Goal: Check status: Check status

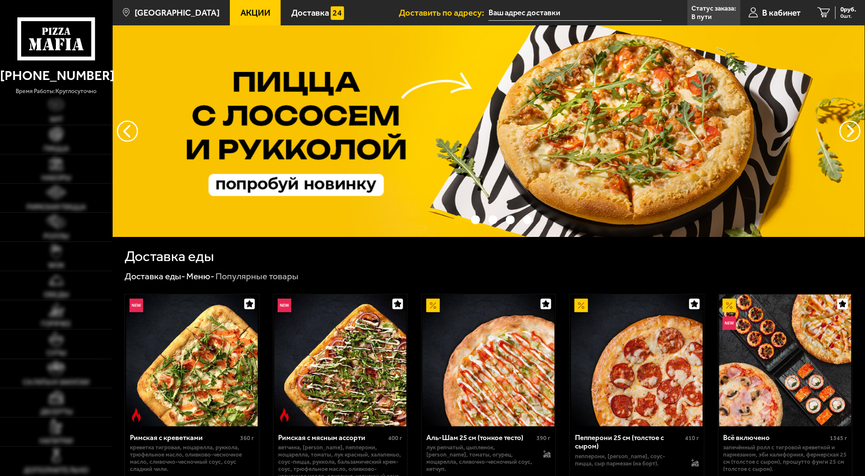
type input "[STREET_ADDRESS]"
click at [779, 12] on span "В кабинет" at bounding box center [781, 12] width 39 height 8
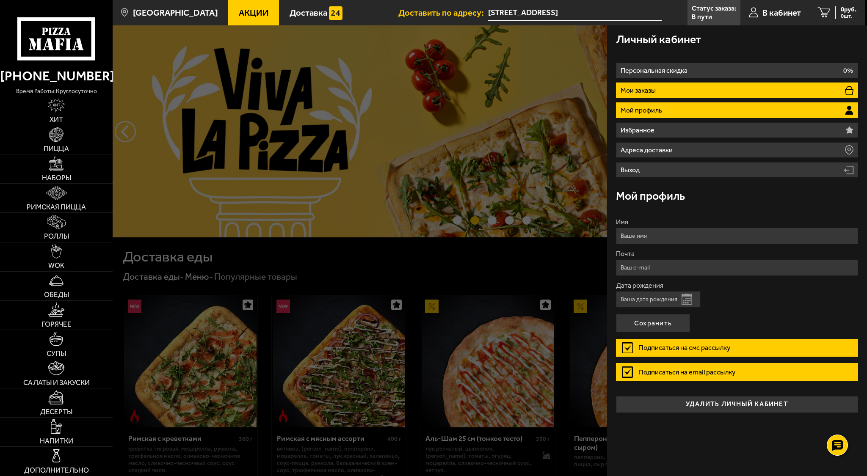
click at [673, 91] on li "Мои заказы" at bounding box center [737, 91] width 242 height 16
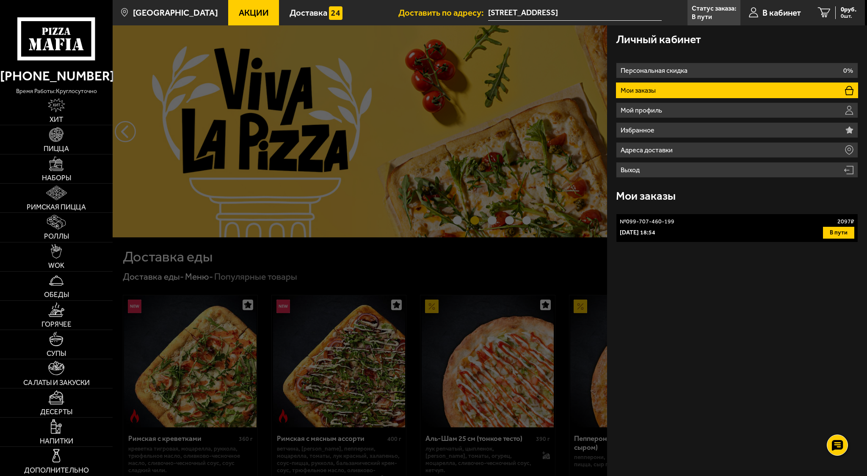
click at [735, 220] on div "№ 099-707-460-199 2097 ₽" at bounding box center [737, 222] width 234 height 8
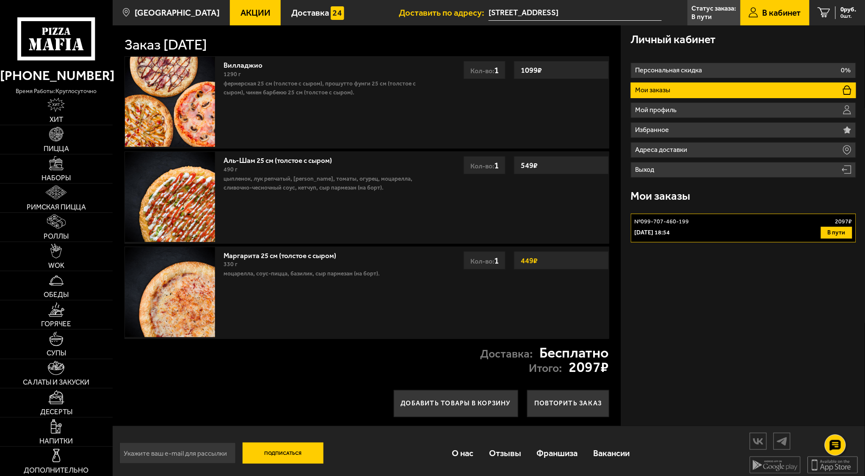
click at [678, 225] on p "№ 099-707-460-199" at bounding box center [661, 222] width 55 height 8
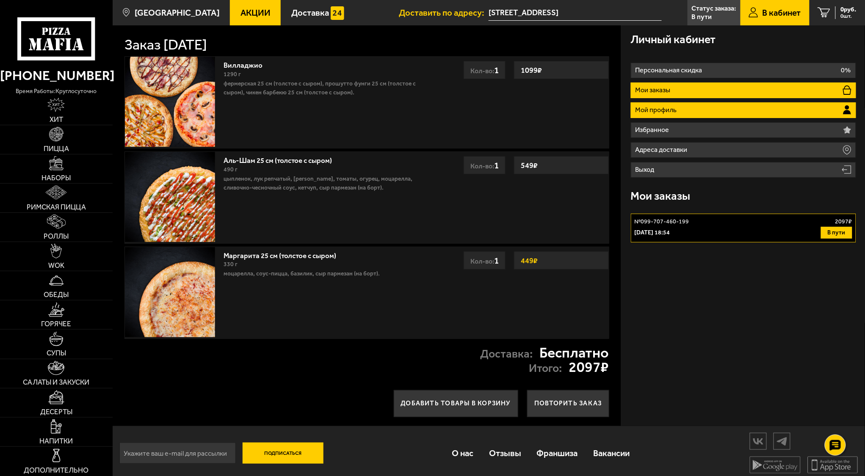
click at [651, 110] on p "Мой профиль" at bounding box center [657, 110] width 44 height 7
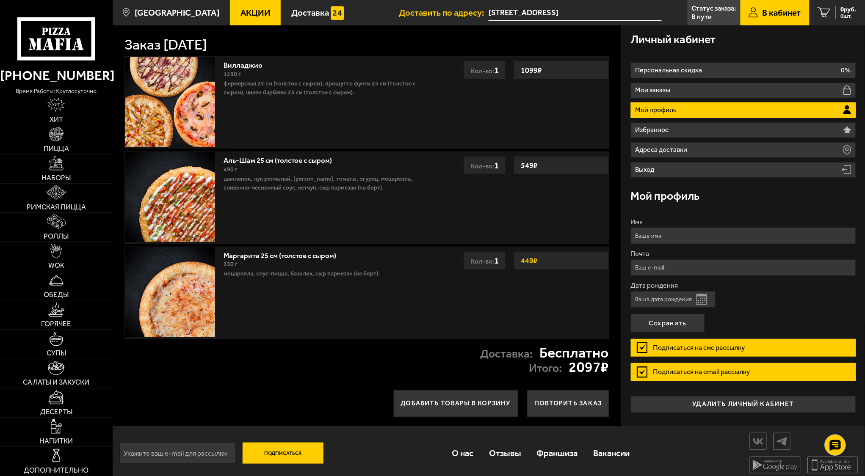
scroll to position [6, 0]
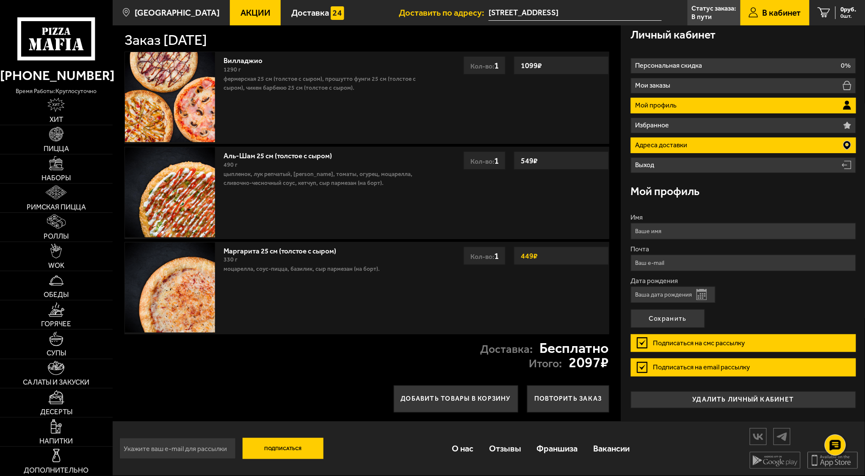
click at [654, 145] on p "Адреса доставки" at bounding box center [662, 145] width 54 height 7
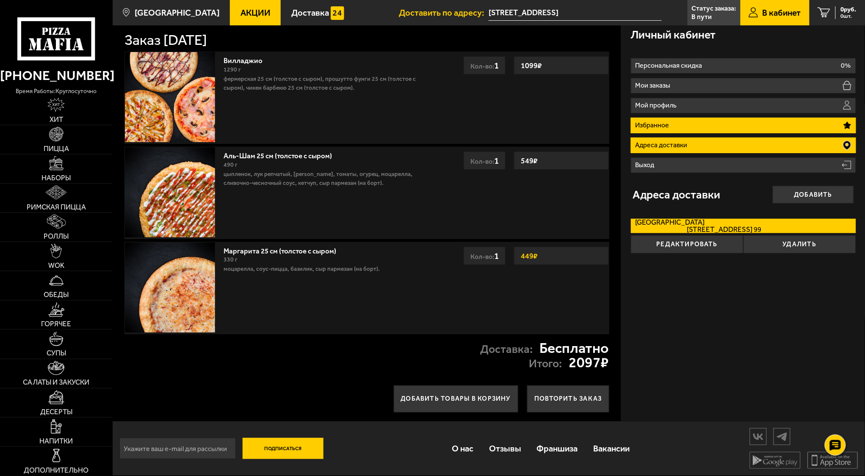
click at [669, 122] on p "Избранное" at bounding box center [653, 125] width 36 height 7
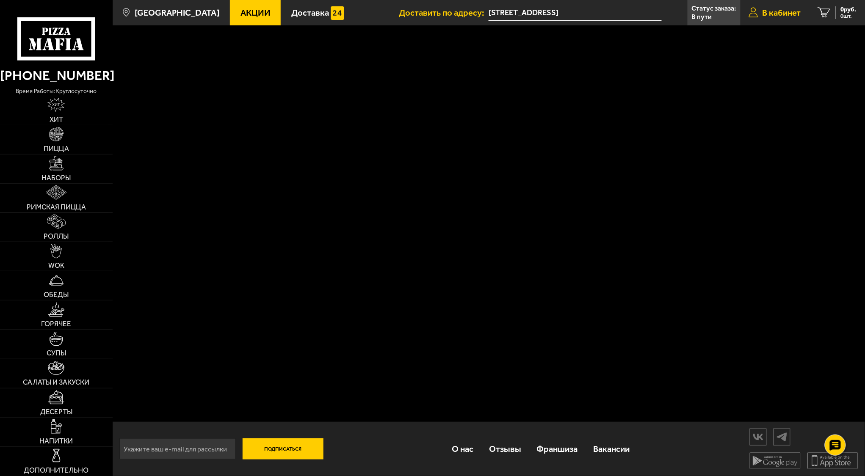
click at [768, 12] on span "В кабинет" at bounding box center [781, 12] width 39 height 8
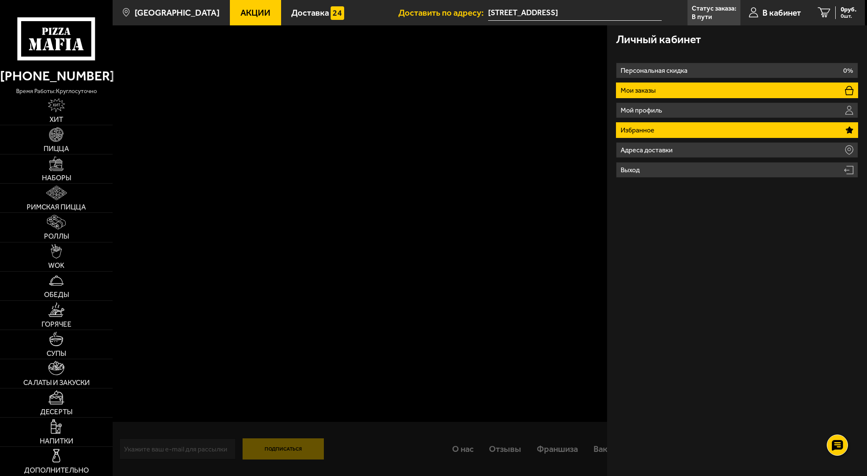
click at [672, 91] on li "Мои заказы" at bounding box center [737, 91] width 242 height 16
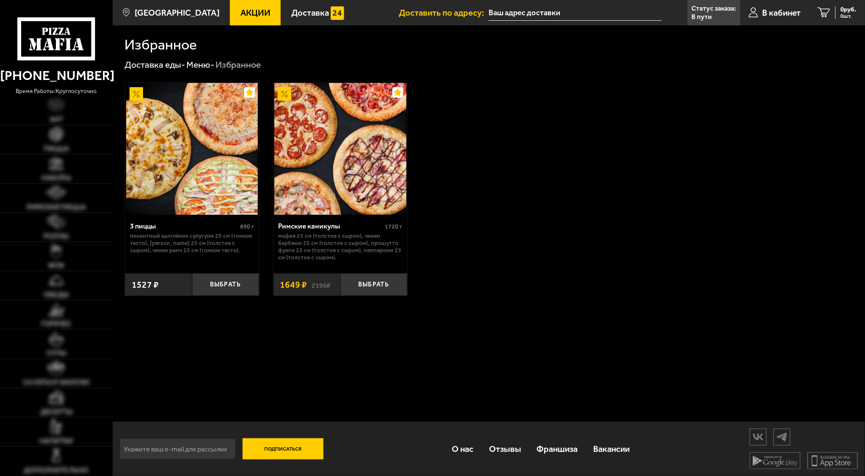
type input "[STREET_ADDRESS]"
click at [774, 8] on span "В кабинет" at bounding box center [781, 12] width 39 height 8
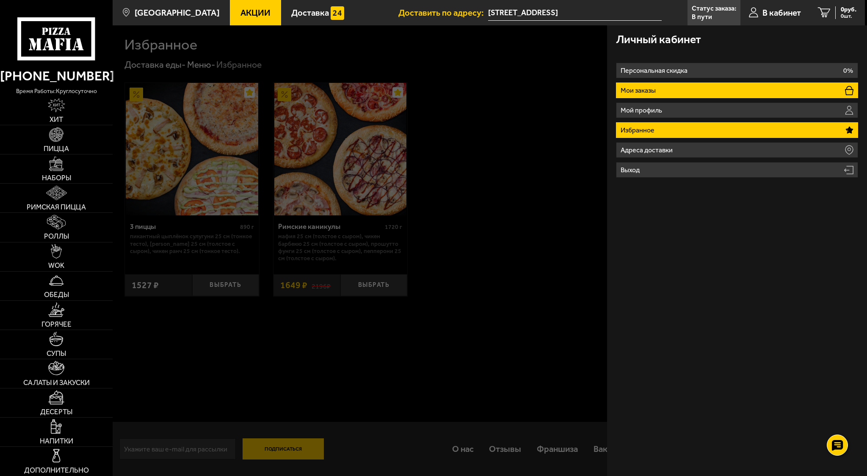
click at [684, 93] on li "Мои заказы" at bounding box center [737, 91] width 242 height 16
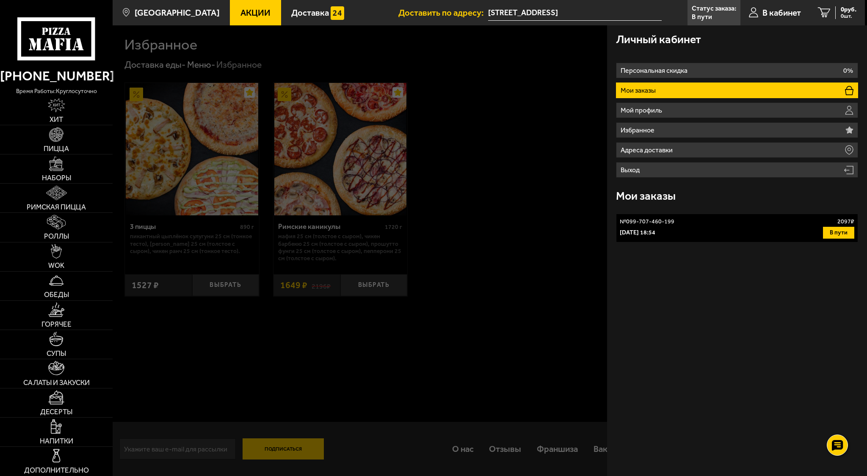
click at [693, 227] on div "5 октября 2025 г. 18:54 В пути" at bounding box center [737, 233] width 234 height 12
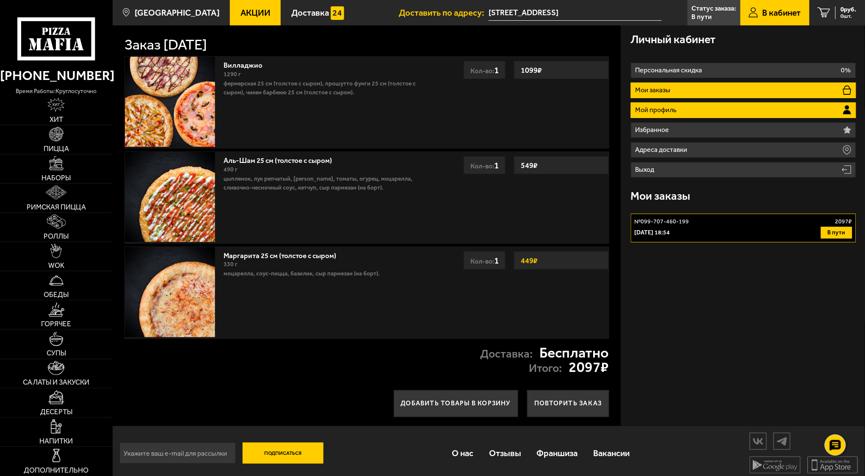
click at [697, 111] on li "Мой профиль" at bounding box center [743, 110] width 225 height 16
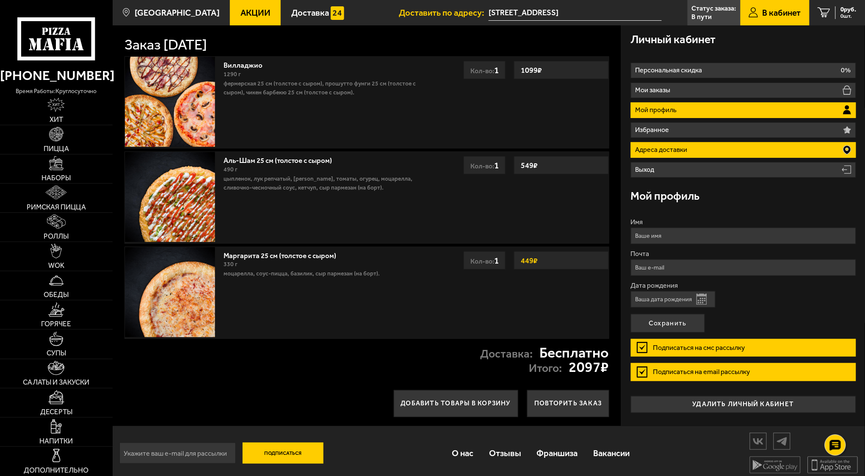
scroll to position [6, 0]
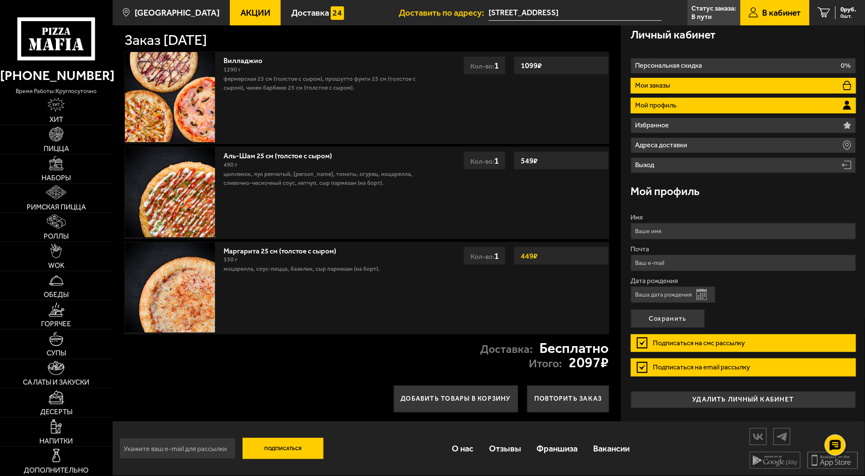
click at [688, 81] on li "Мои заказы" at bounding box center [743, 86] width 225 height 16
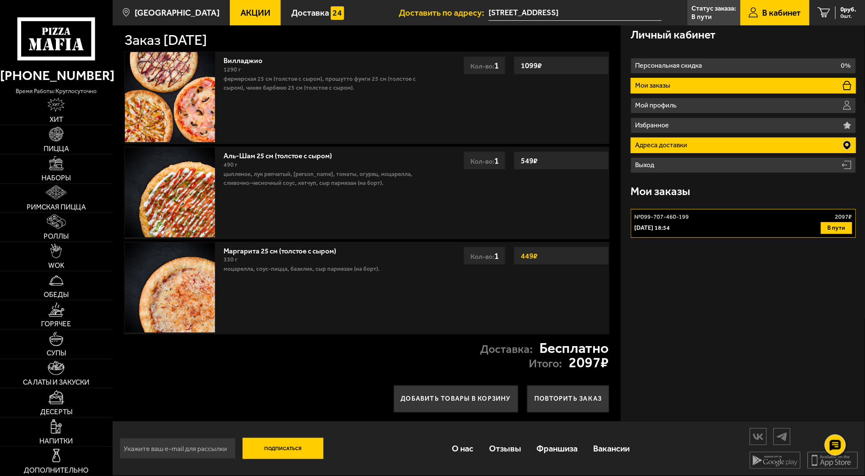
click at [681, 142] on p "Адреса доставки" at bounding box center [662, 145] width 54 height 7
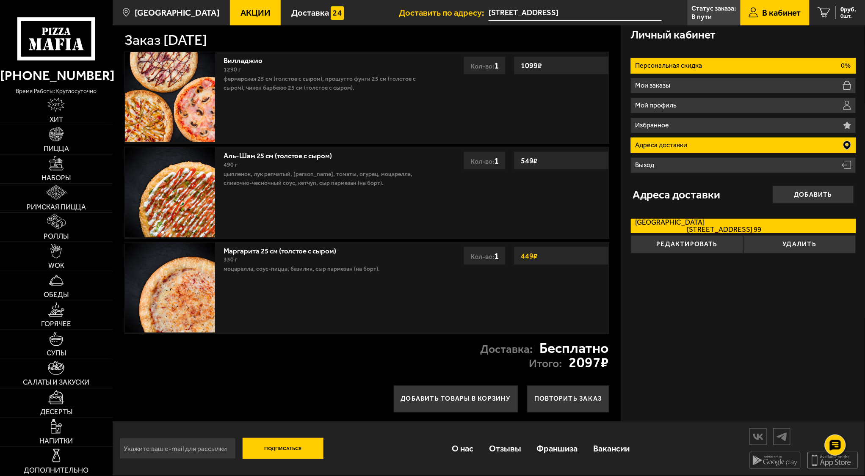
click at [679, 65] on p "Персональная скидка" at bounding box center [669, 65] width 69 height 7
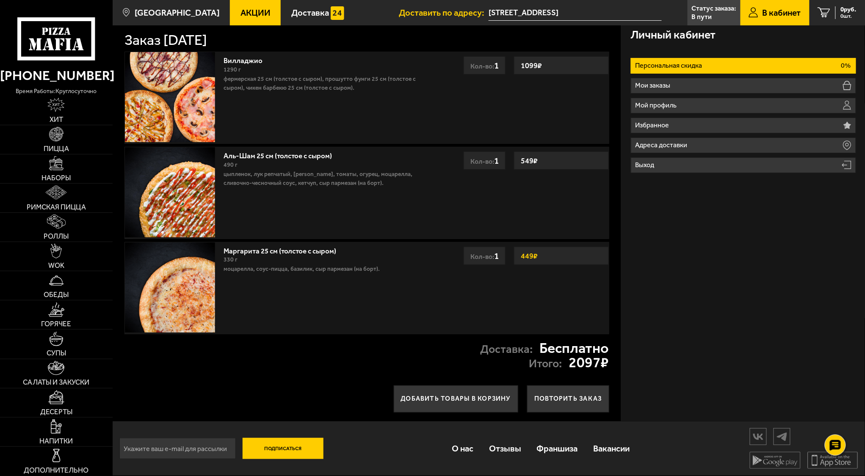
click at [775, 15] on span "В кабинет" at bounding box center [781, 12] width 39 height 8
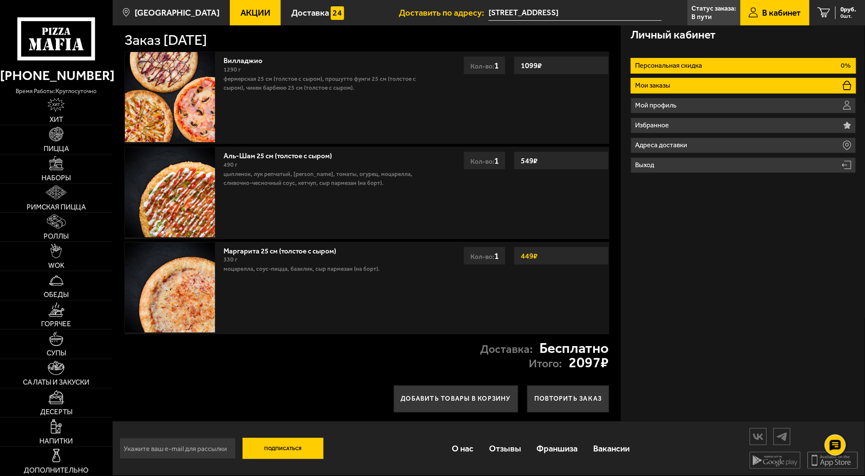
click at [680, 82] on li "Мои заказы" at bounding box center [743, 86] width 225 height 16
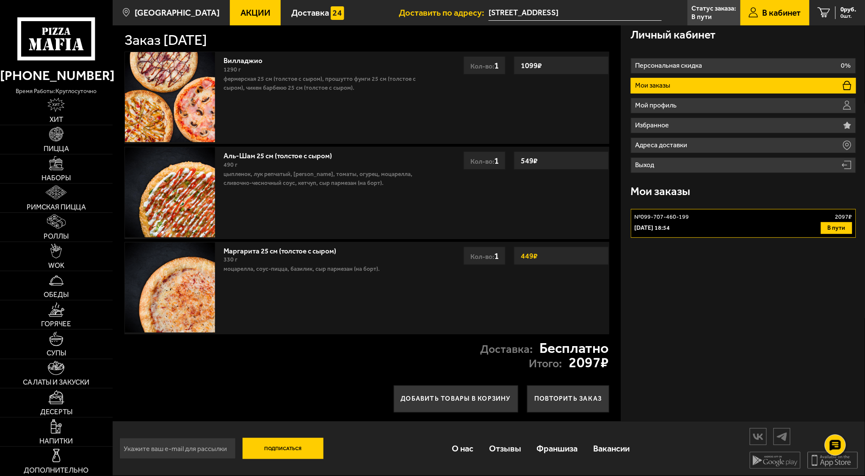
click at [760, 229] on div "5 октября 2025 г. 18:54 В пути" at bounding box center [743, 228] width 218 height 12
click at [665, 218] on p "№ 099-707-460-199" at bounding box center [661, 217] width 55 height 8
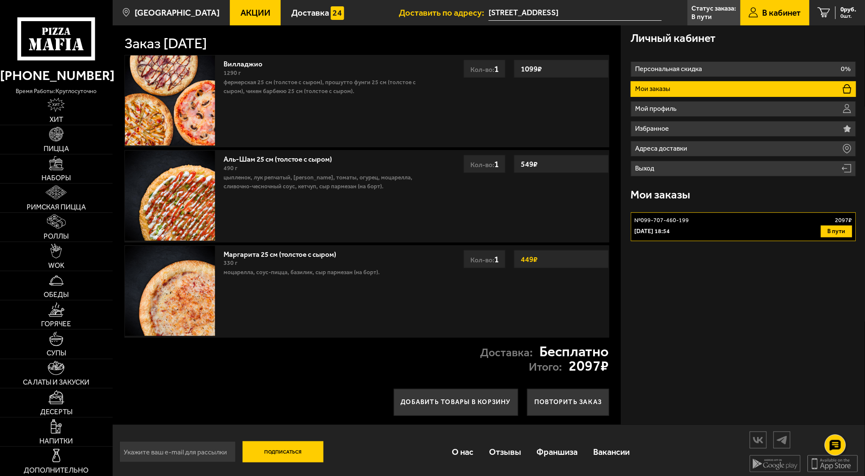
scroll to position [0, 0]
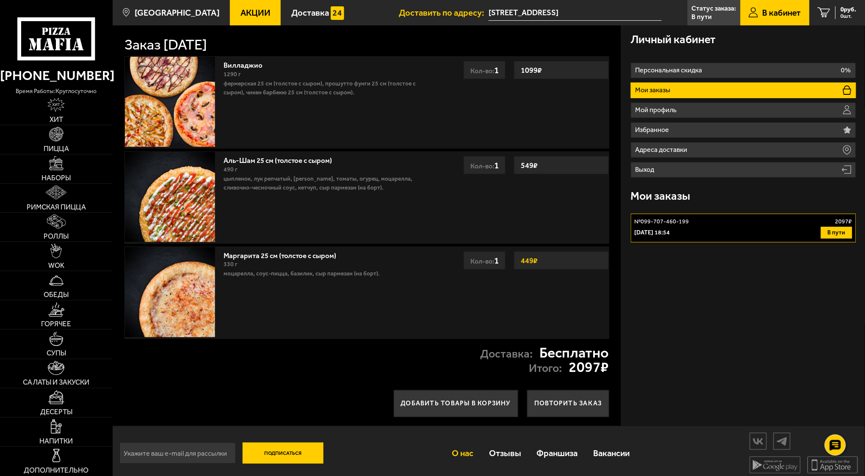
click at [463, 452] on link "О нас" at bounding box center [462, 453] width 37 height 29
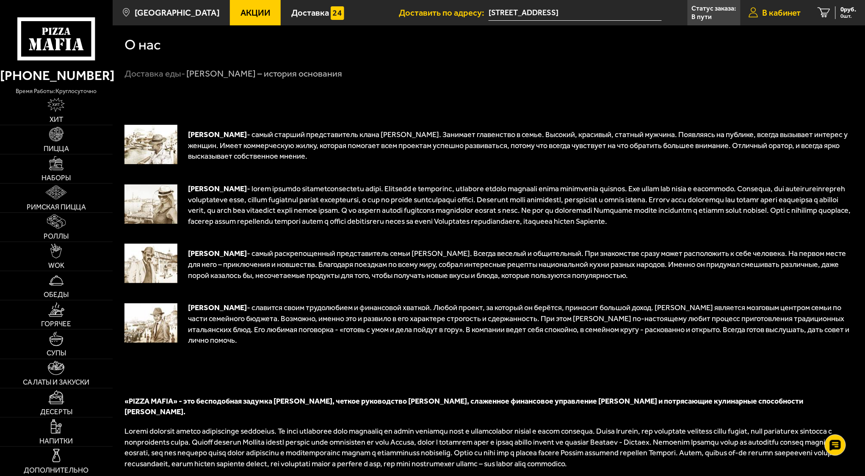
click at [775, 14] on span "В кабинет" at bounding box center [781, 12] width 39 height 8
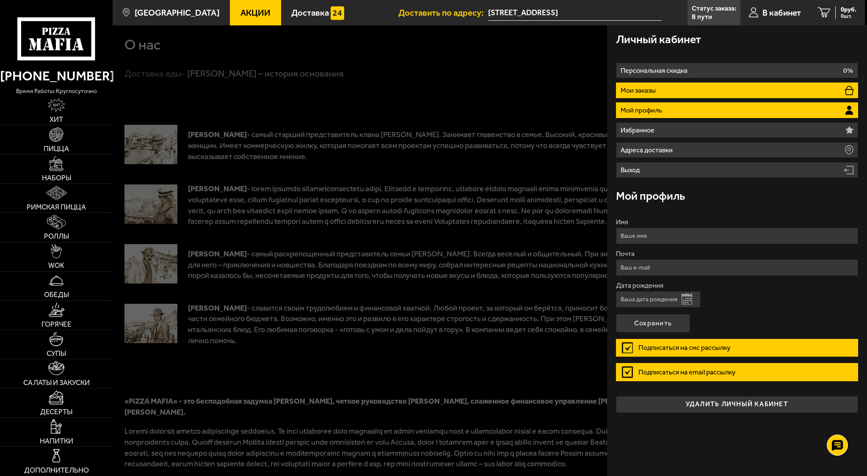
click at [691, 97] on li "Мои заказы" at bounding box center [737, 91] width 242 height 16
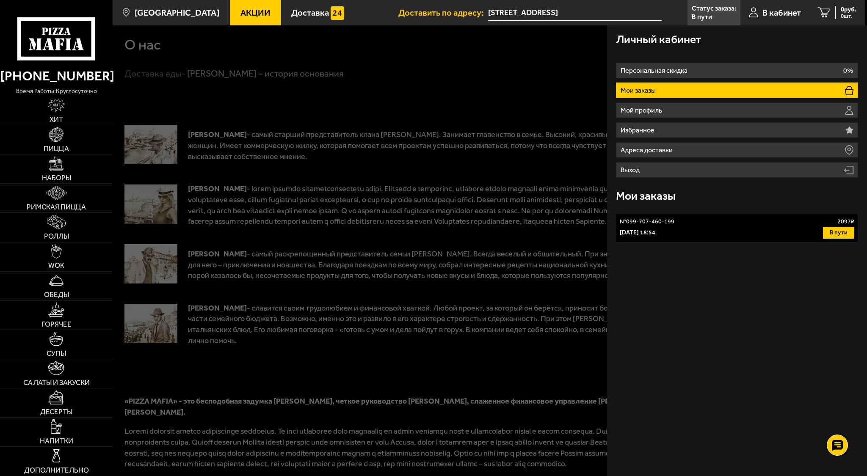
click at [688, 234] on div "5 октября 2025 г. 18:54 В пути" at bounding box center [737, 233] width 234 height 12
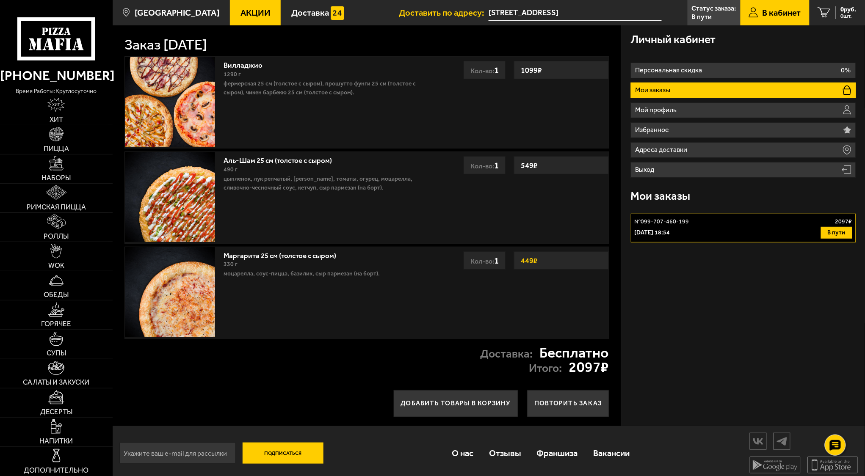
click at [684, 286] on div "Личный кабинет Персональная скидка 0% Мои заказы Мой профиль Избранное Адреса д…" at bounding box center [742, 225] width 243 height 401
click at [829, 230] on button "В пути" at bounding box center [836, 233] width 31 height 12
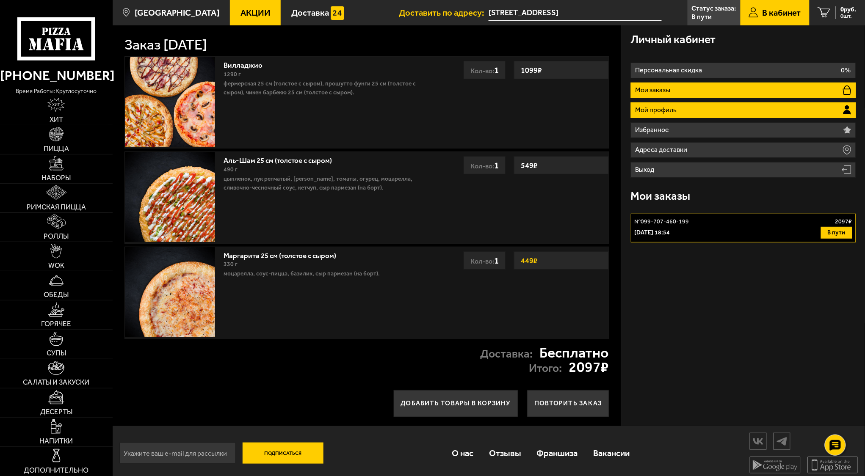
click at [687, 105] on li "Мой профиль" at bounding box center [743, 110] width 225 height 16
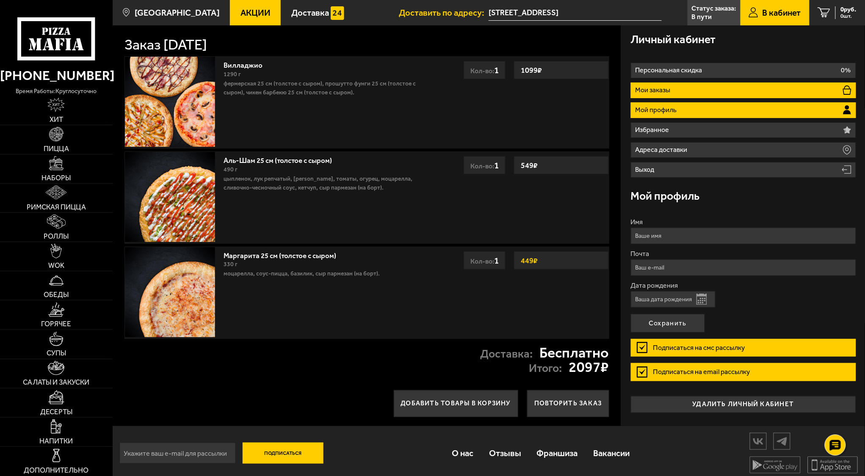
click at [682, 96] on li "Мои заказы" at bounding box center [743, 91] width 225 height 16
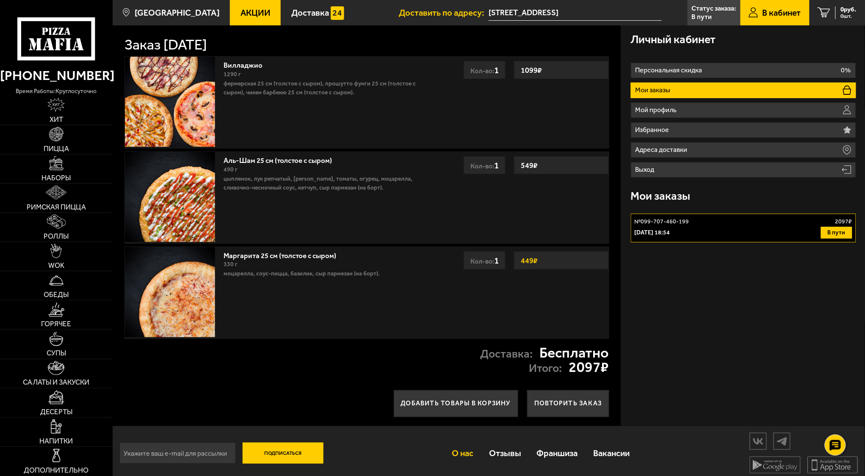
click at [461, 459] on link "О нас" at bounding box center [462, 453] width 37 height 29
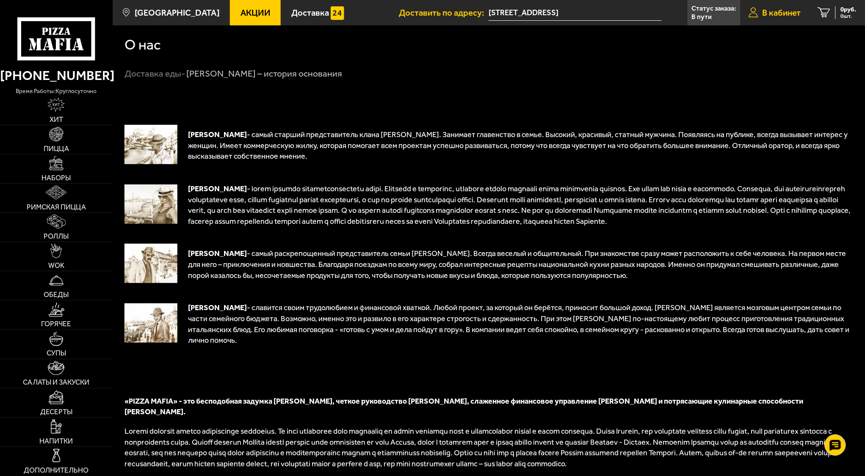
click at [769, 15] on span "В кабинет" at bounding box center [781, 12] width 39 height 8
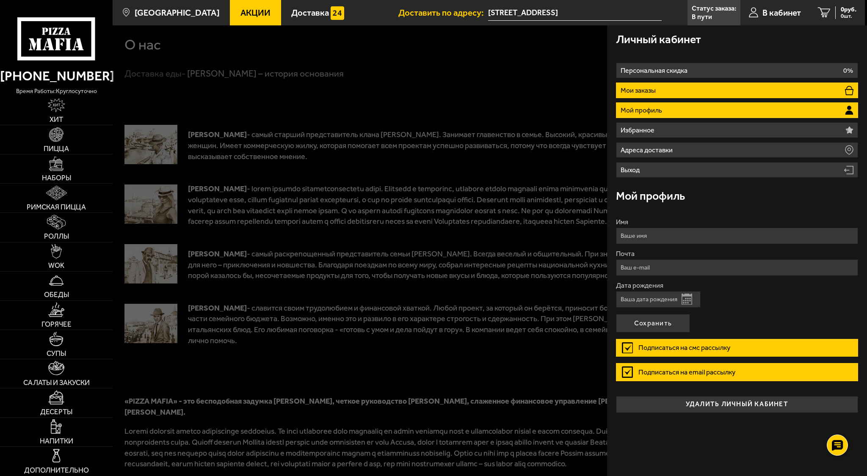
click at [672, 88] on li "Мои заказы" at bounding box center [737, 91] width 242 height 16
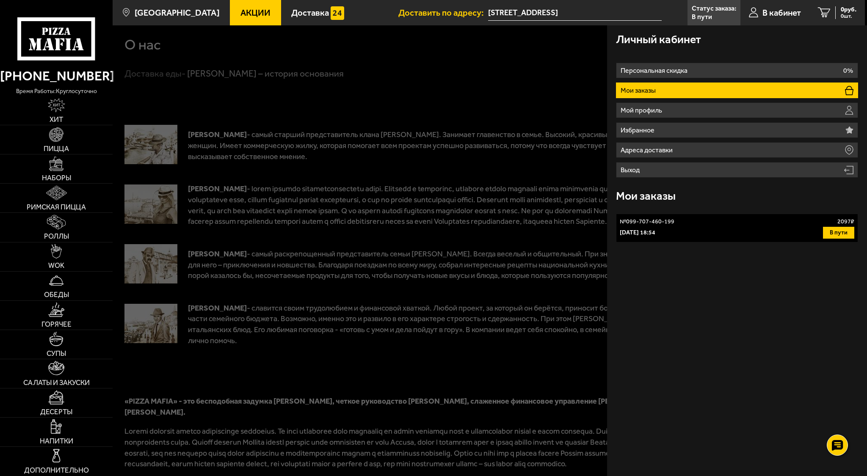
click at [698, 287] on div "Личный кабинет Персональная скидка 0% Мои заказы Мой профиль Избранное Адреса д…" at bounding box center [737, 250] width 260 height 451
